Goal: Transaction & Acquisition: Purchase product/service

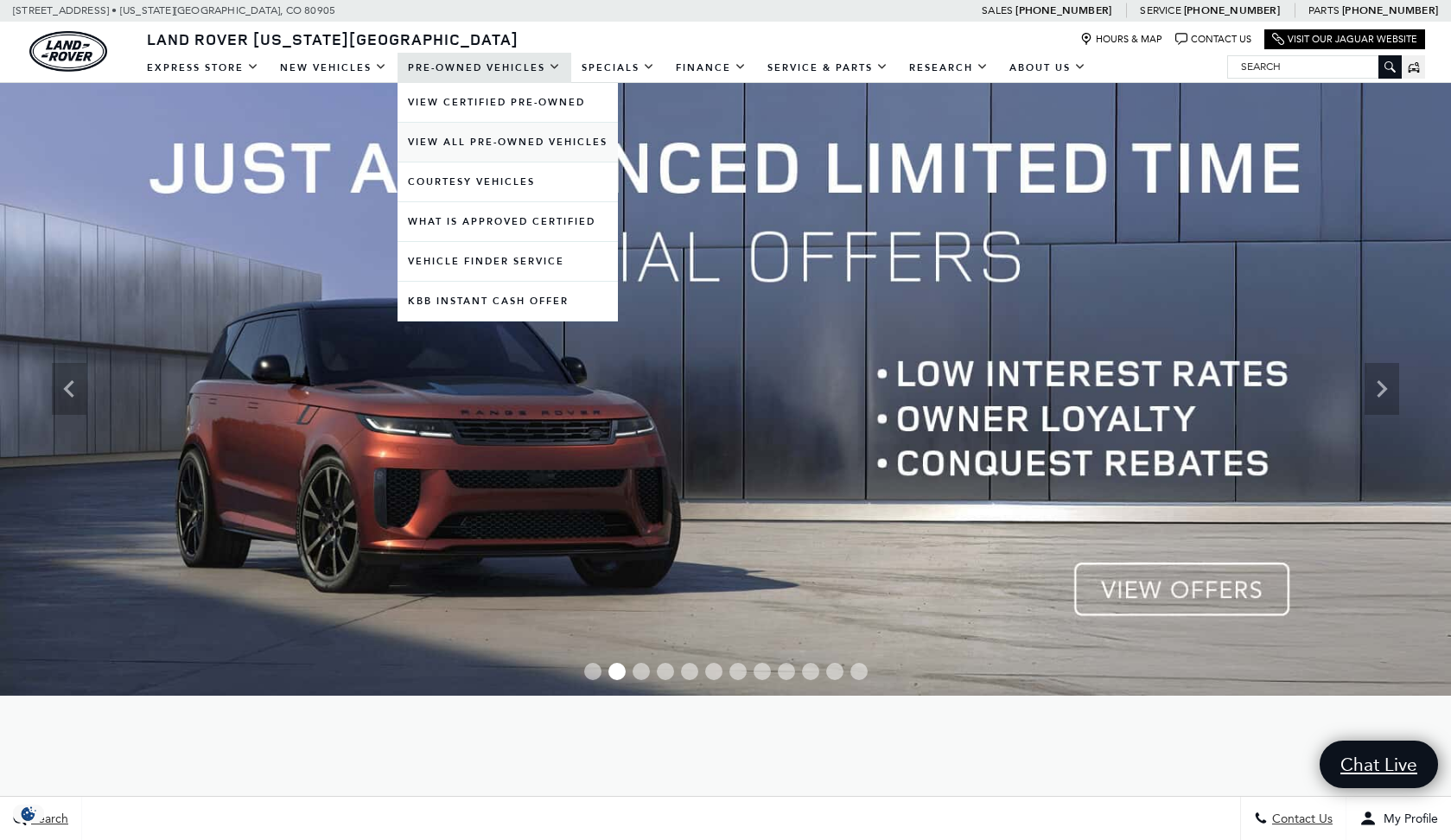
click at [484, 145] on link "View All Pre-Owned Vehicles" at bounding box center [507, 142] width 220 height 39
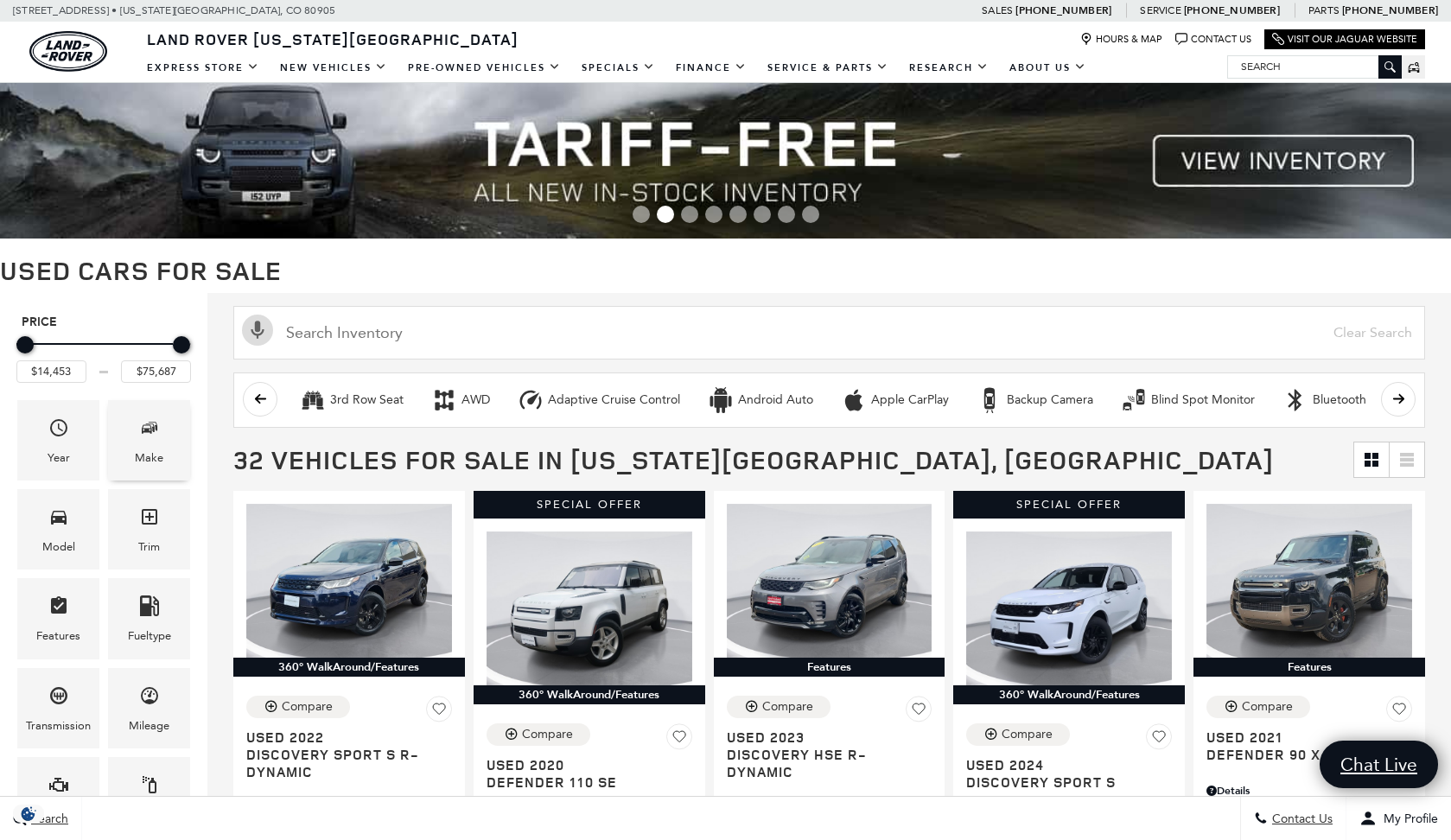
click at [157, 429] on icon "Make" at bounding box center [150, 427] width 21 height 21
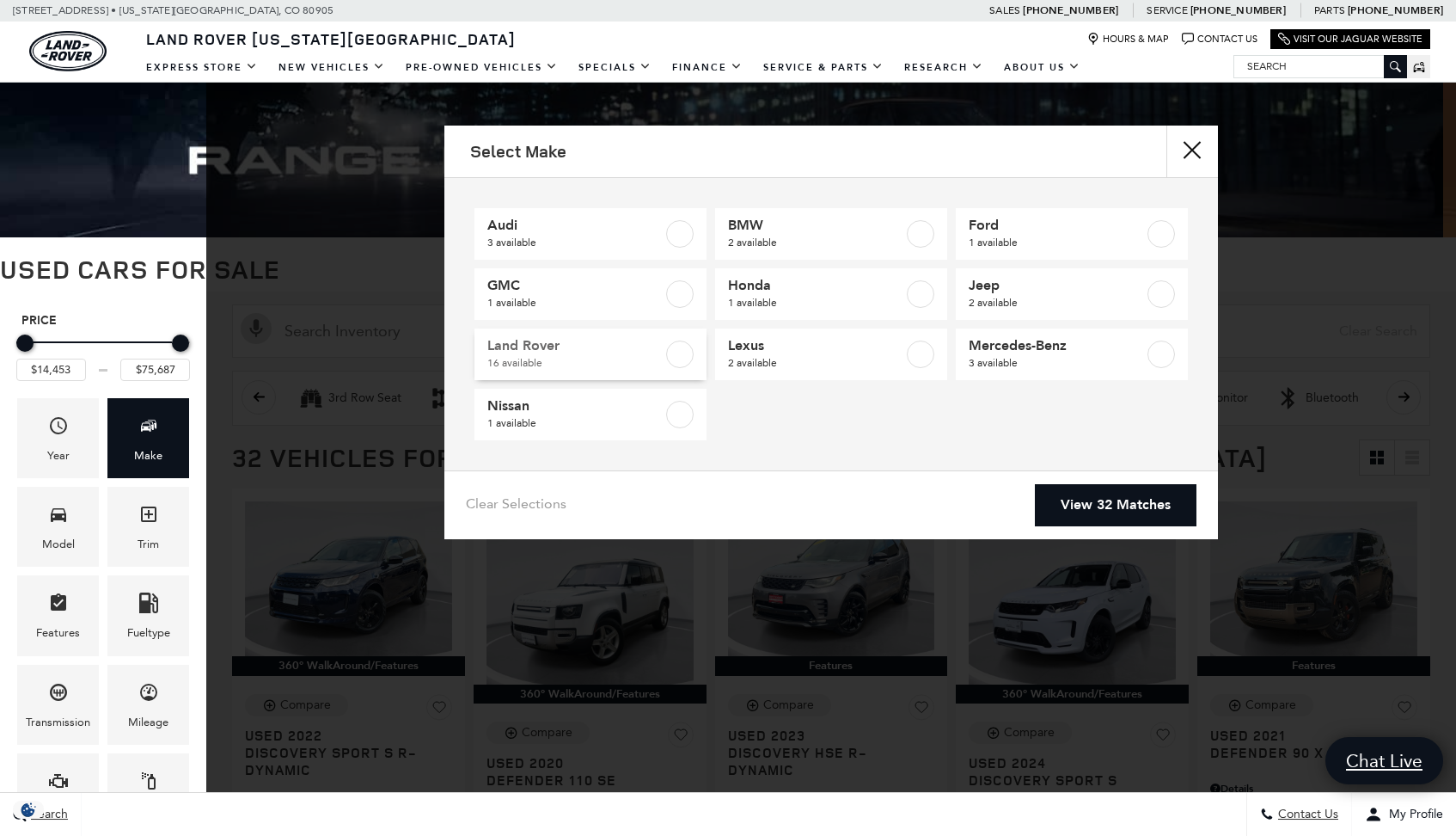
click at [672, 364] on label at bounding box center [680, 354] width 27 height 27
type input "$32,107"
checkbox input "true"
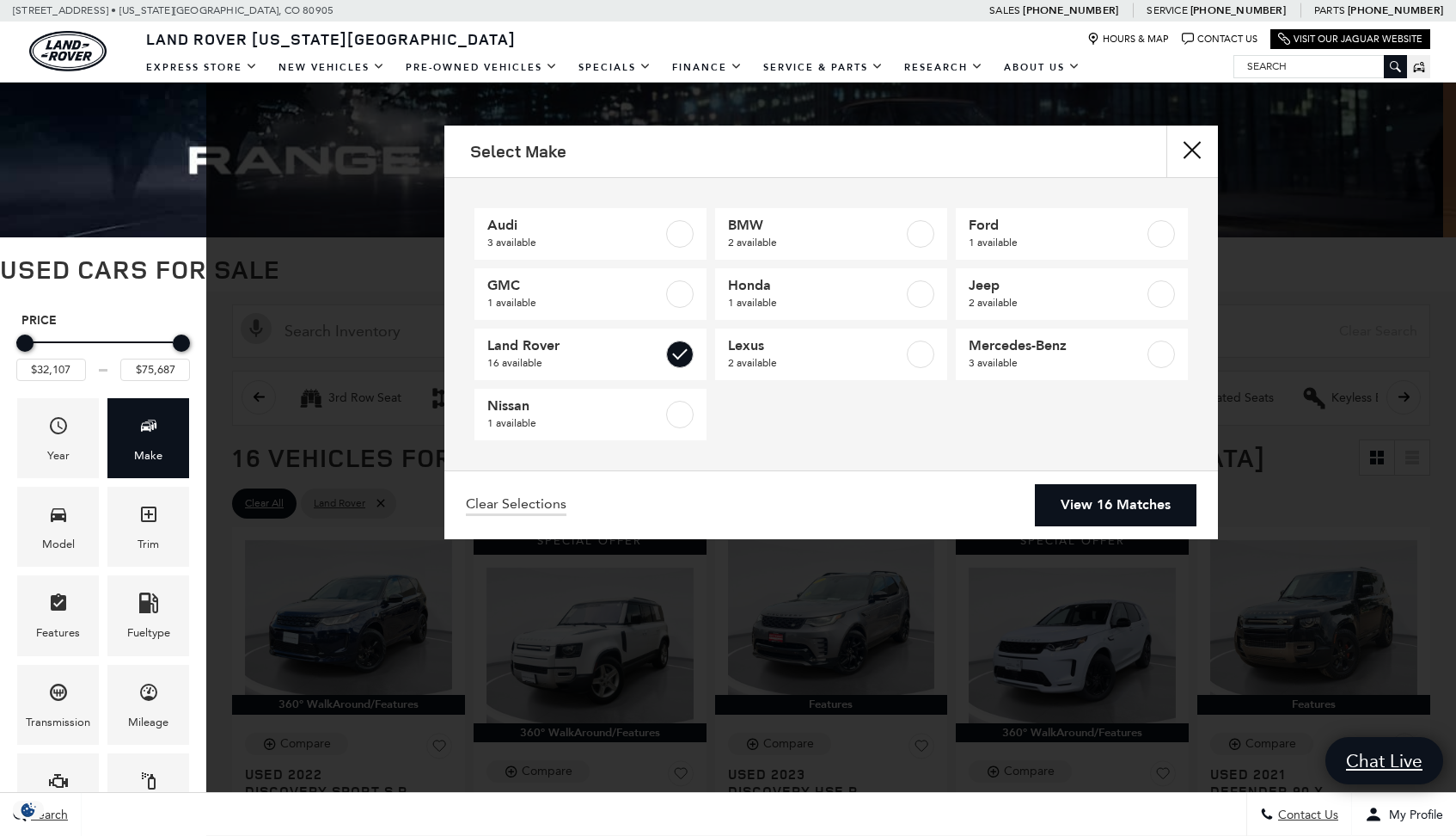
click at [1063, 502] on link "View 16 Matches" at bounding box center [1115, 505] width 161 height 42
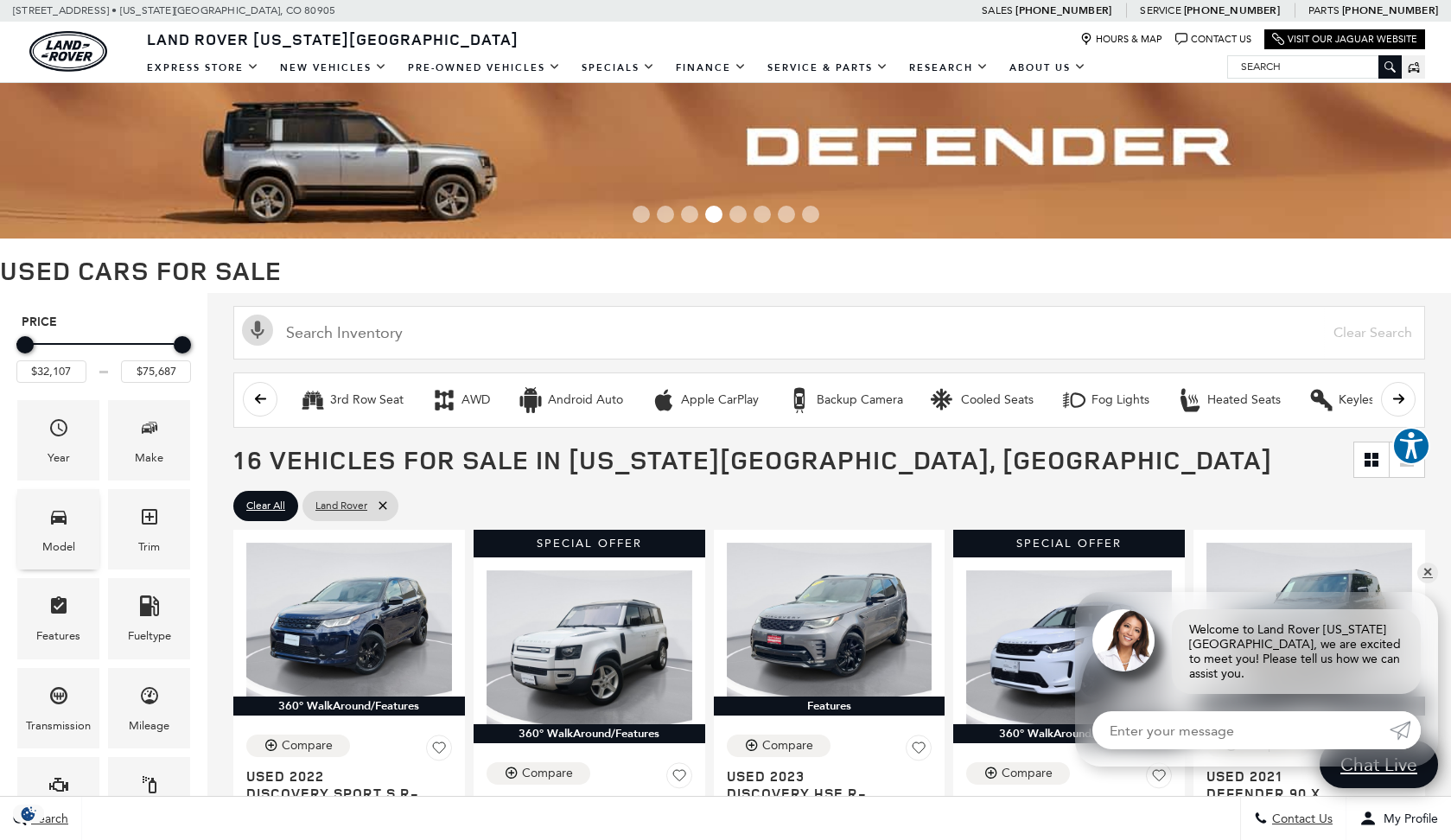
click at [56, 538] on div "Model" at bounding box center [59, 547] width 33 height 19
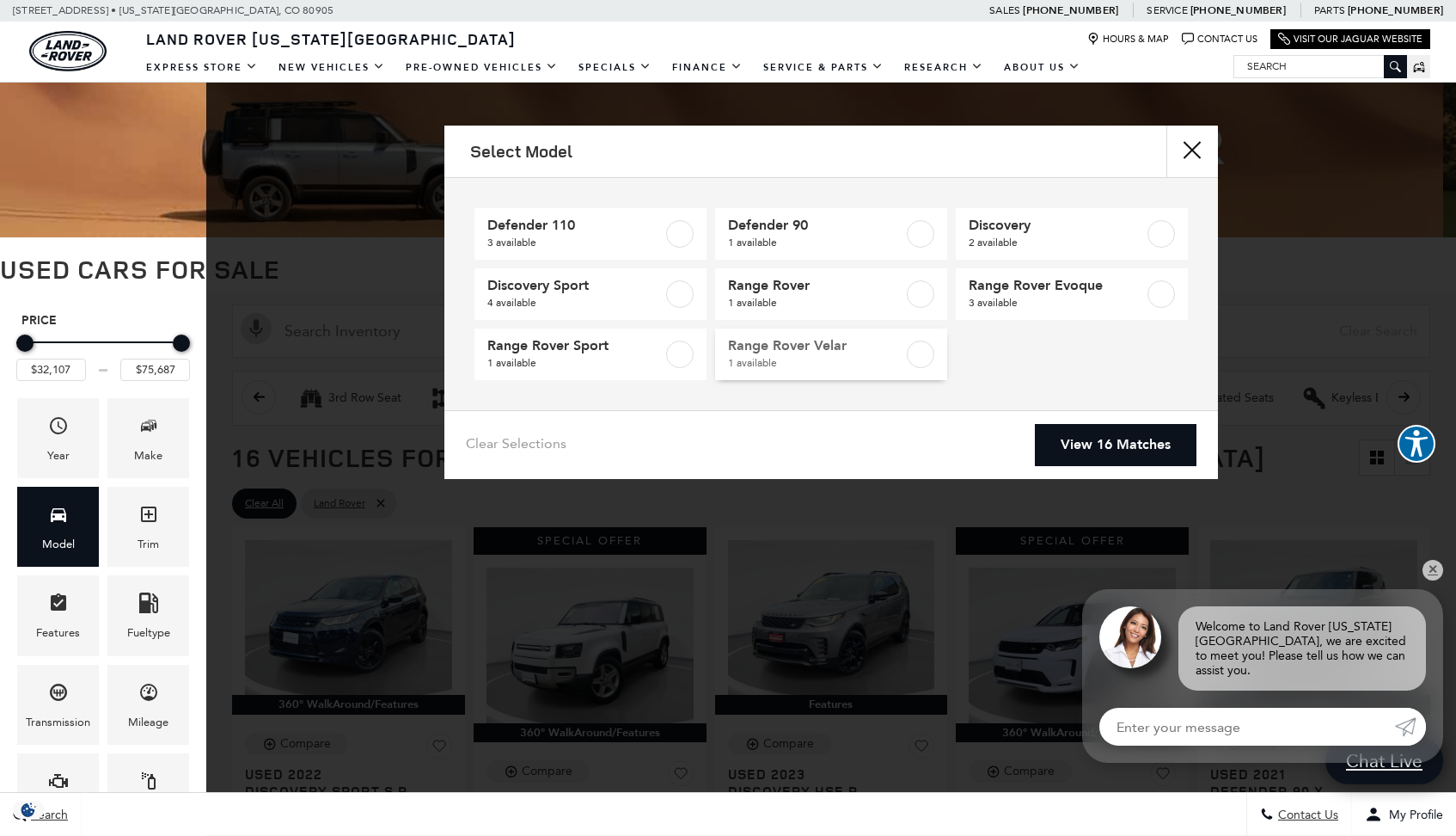
click at [884, 353] on span "Range Rover Velar" at bounding box center [816, 345] width 175 height 17
type input "$63,179"
checkbox input "true"
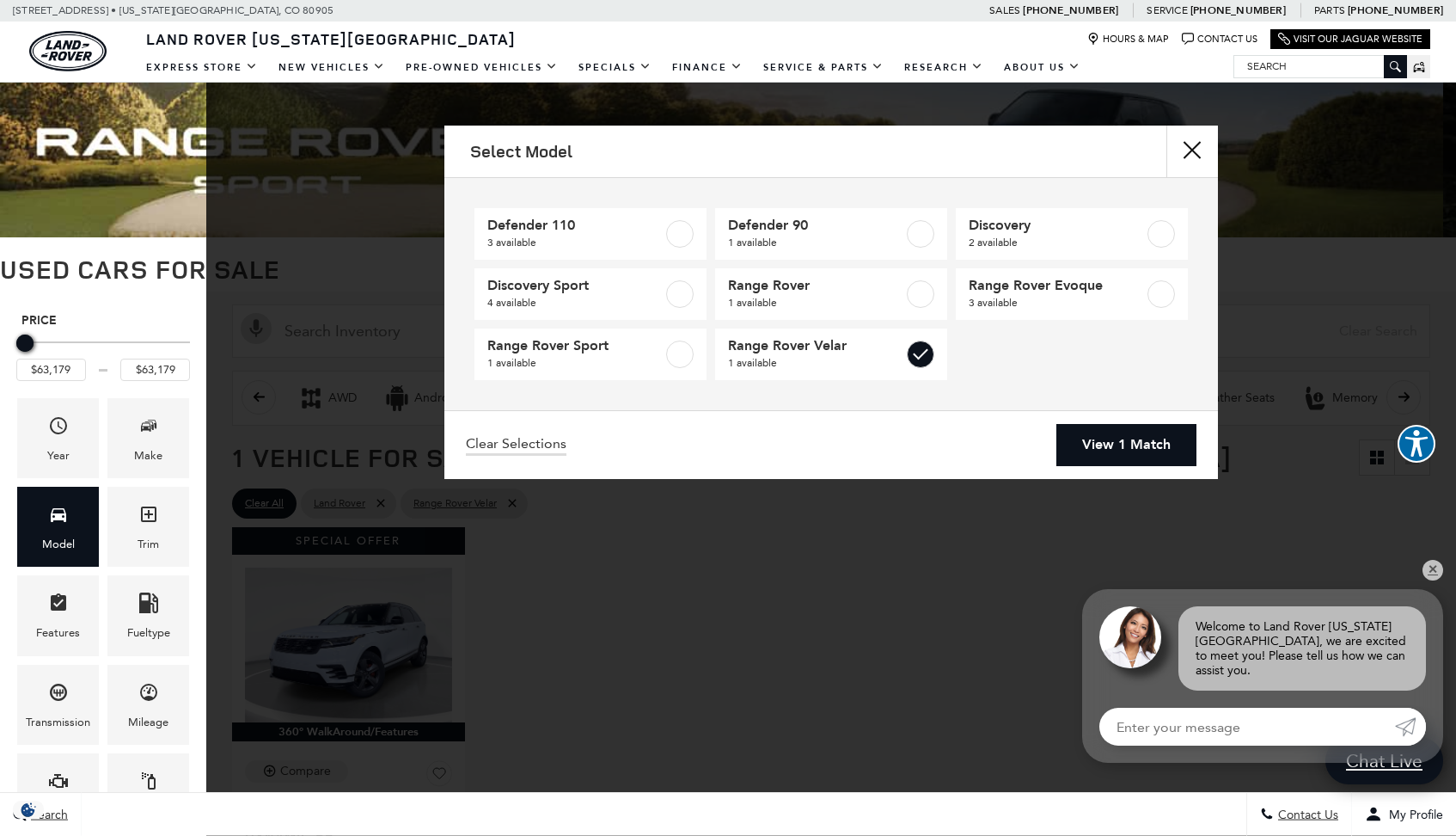
click at [1097, 438] on link "View 1 Match" at bounding box center [1127, 444] width 140 height 42
